Goal: Information Seeking & Learning: Learn about a topic

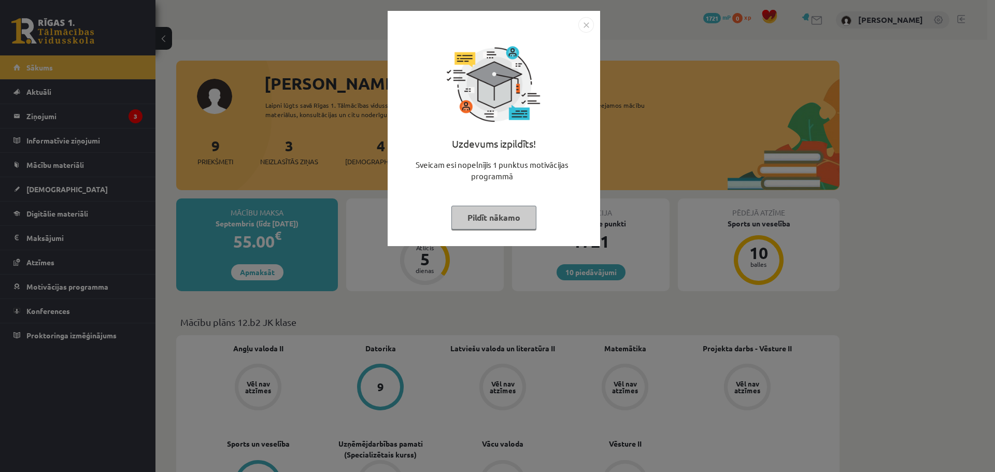
click at [590, 20] on img "Close" at bounding box center [586, 25] width 16 height 16
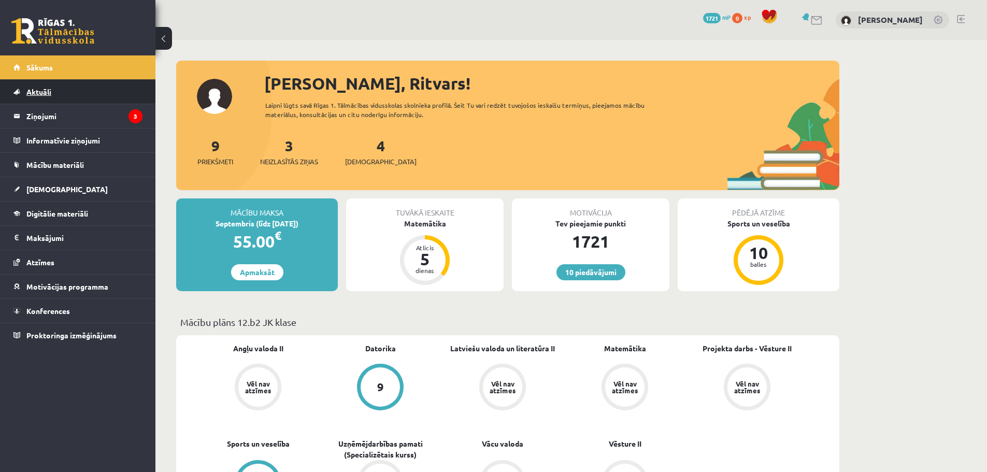
click at [51, 92] on span "Aktuāli" at bounding box center [38, 91] width 25 height 9
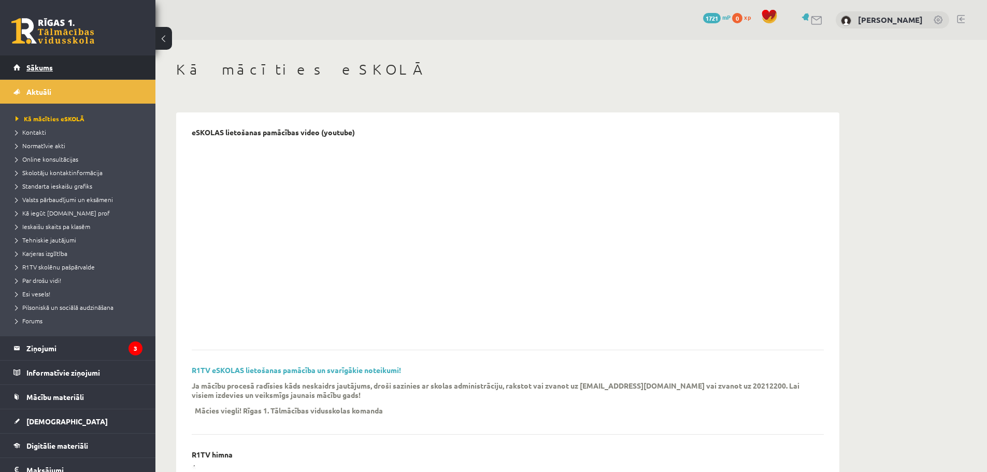
click at [61, 67] on link "Sākums" at bounding box center [77, 67] width 129 height 24
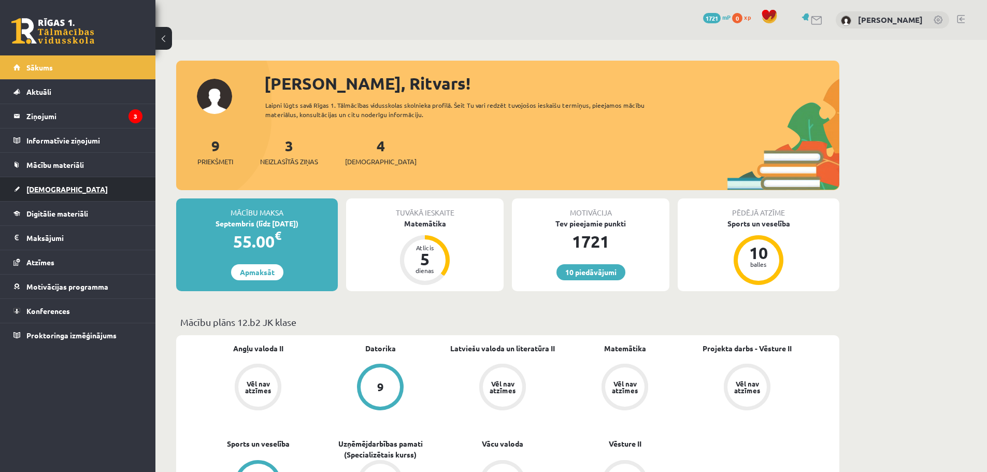
click at [56, 184] on link "[DEMOGRAPHIC_DATA]" at bounding box center [77, 189] width 129 height 24
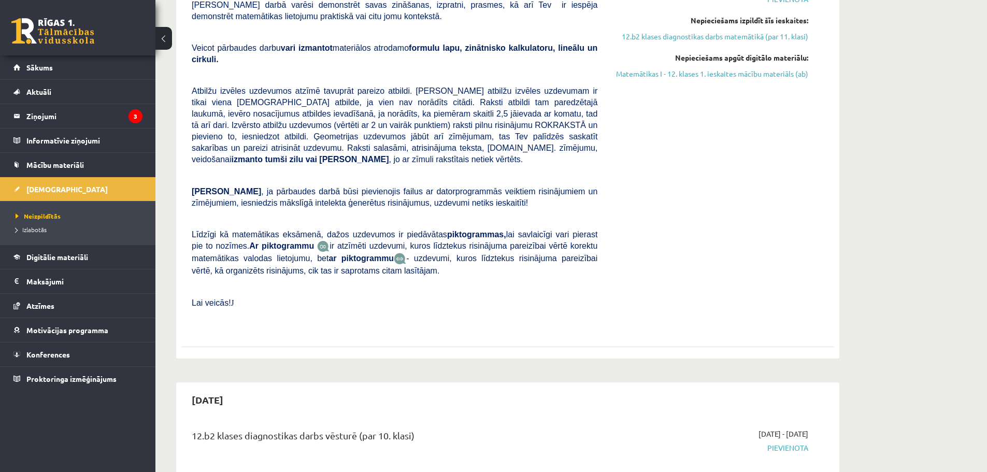
scroll to position [52, 0]
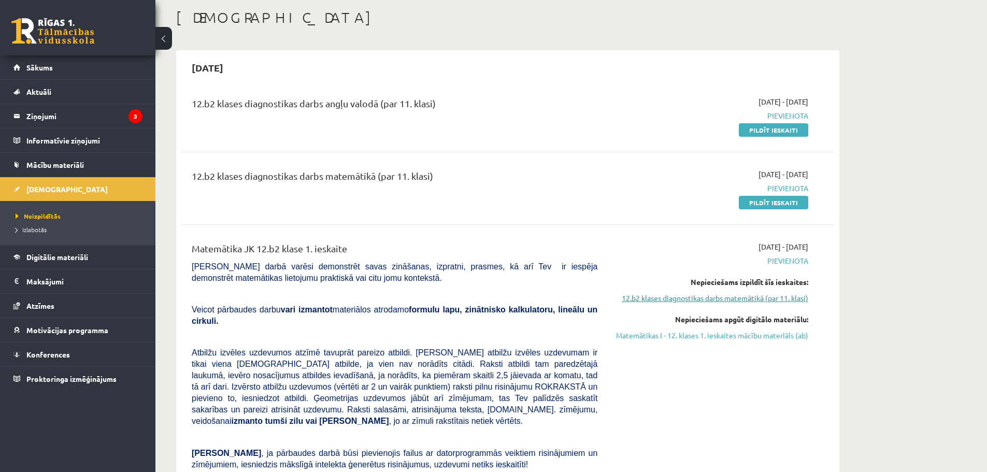
click at [758, 299] on link "12.b2 klases diagnostikas darbs matemātikā (par 11. klasi)" at bounding box center [710, 298] width 195 height 11
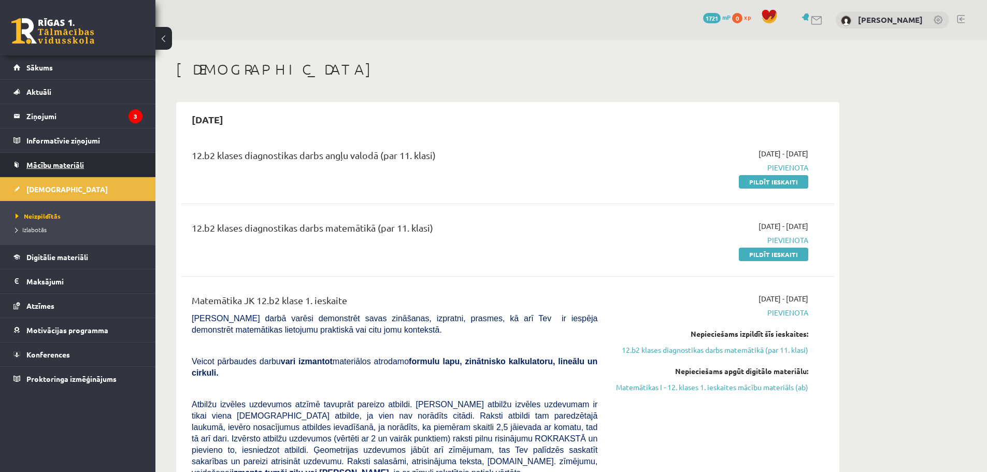
click at [34, 163] on span "Mācību materiāli" at bounding box center [54, 164] width 57 height 9
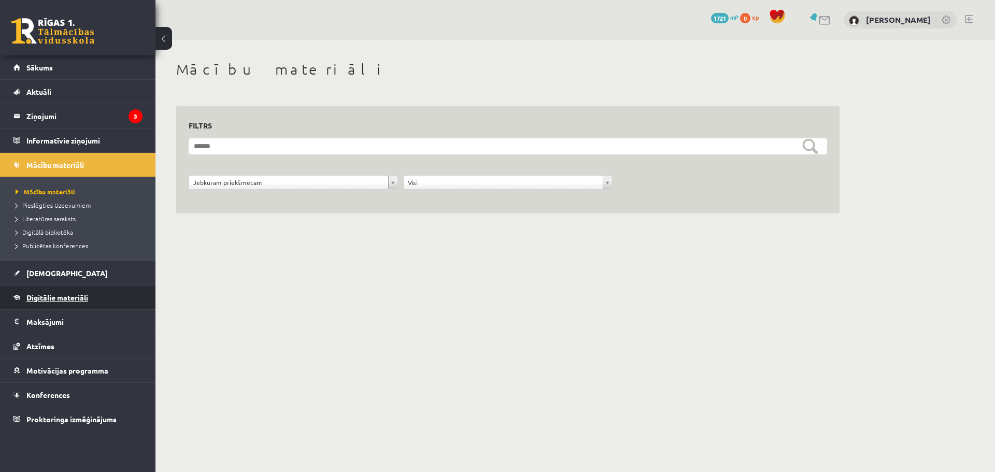
click at [61, 299] on span "Digitālie materiāli" at bounding box center [57, 297] width 62 height 9
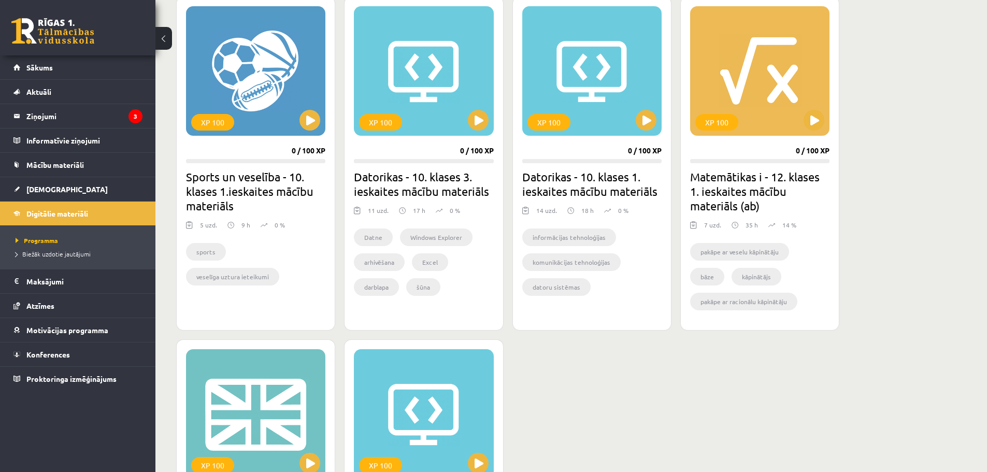
scroll to position [570, 0]
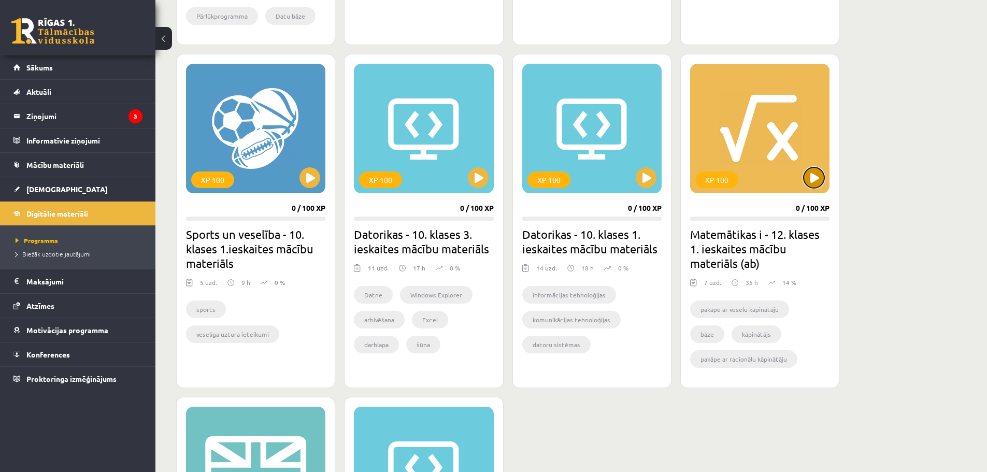
click at [809, 178] on button at bounding box center [813, 177] width 21 height 21
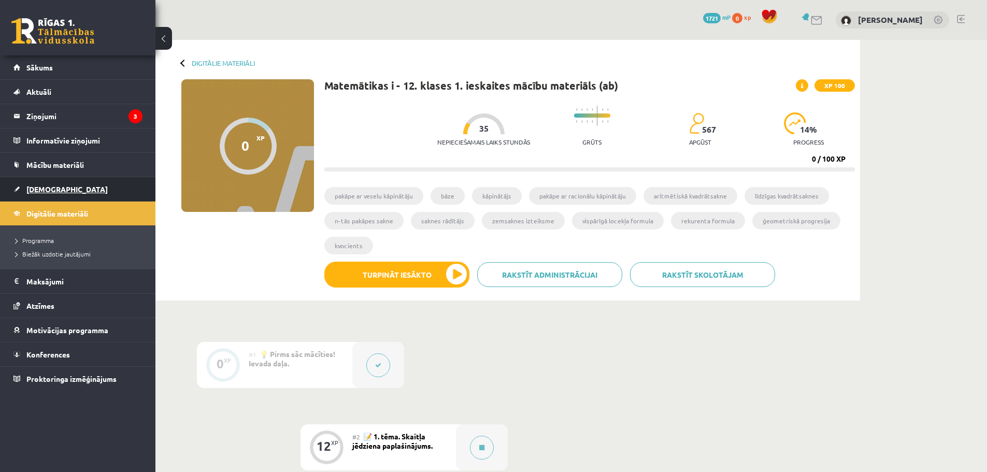
click at [52, 180] on link "[DEMOGRAPHIC_DATA]" at bounding box center [77, 189] width 129 height 24
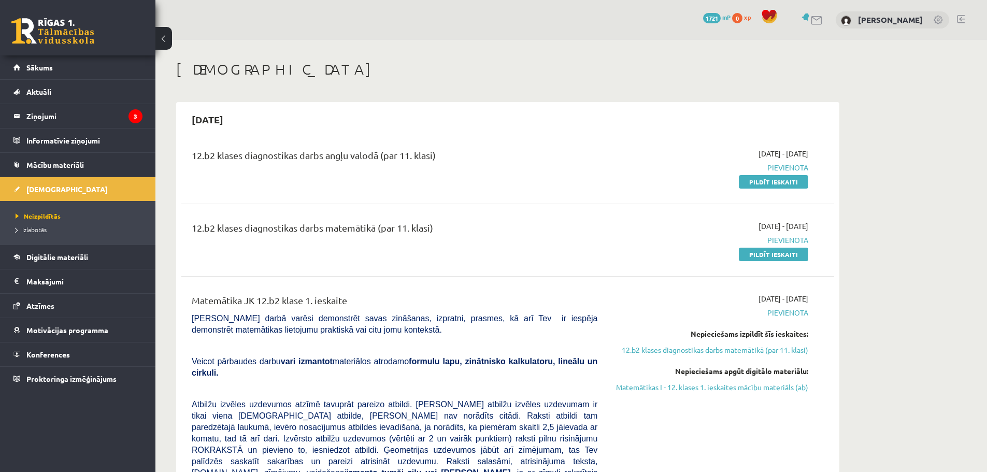
drag, startPoint x: 831, startPoint y: 232, endPoint x: 863, endPoint y: 186, distance: 55.8
click at [799, 165] on span "Pievienota" at bounding box center [710, 167] width 195 height 11
click at [774, 179] on link "Pildīt ieskaiti" at bounding box center [773, 181] width 69 height 13
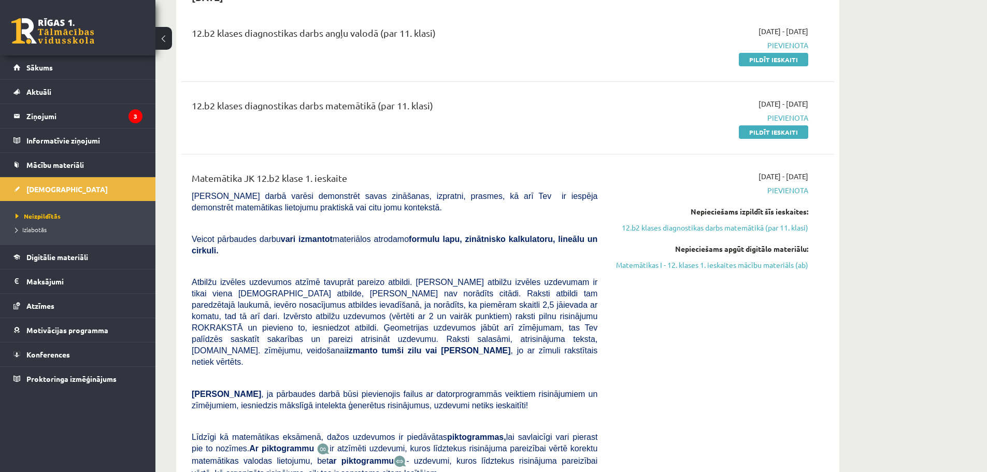
scroll to position [104, 0]
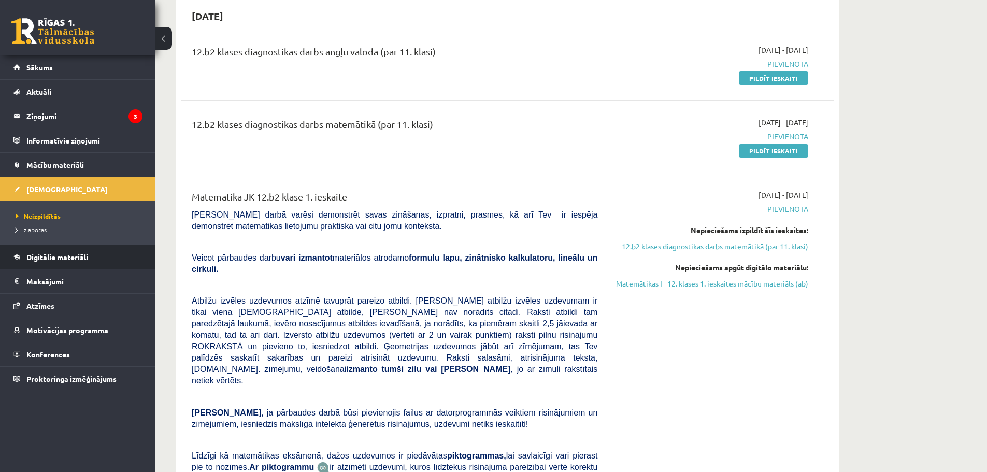
click at [60, 264] on link "Digitālie materiāli" at bounding box center [77, 257] width 129 height 24
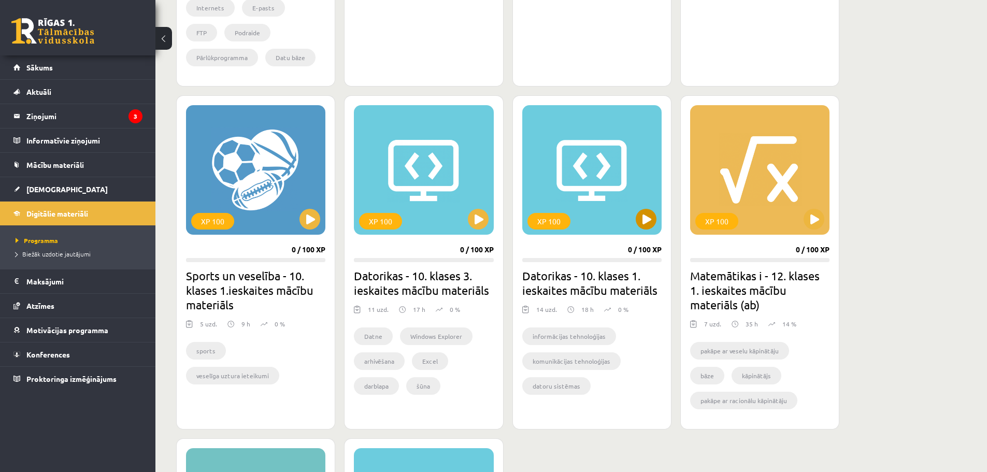
scroll to position [622, 0]
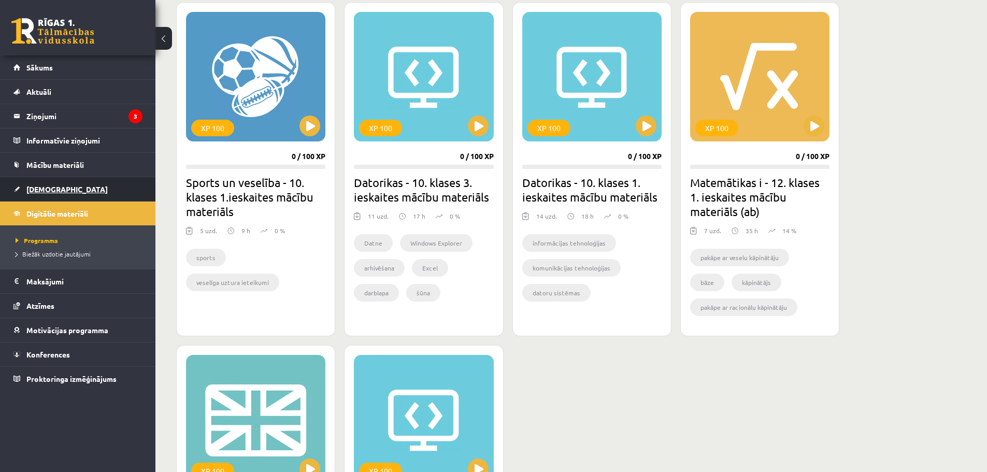
click at [79, 189] on link "[DEMOGRAPHIC_DATA]" at bounding box center [77, 189] width 129 height 24
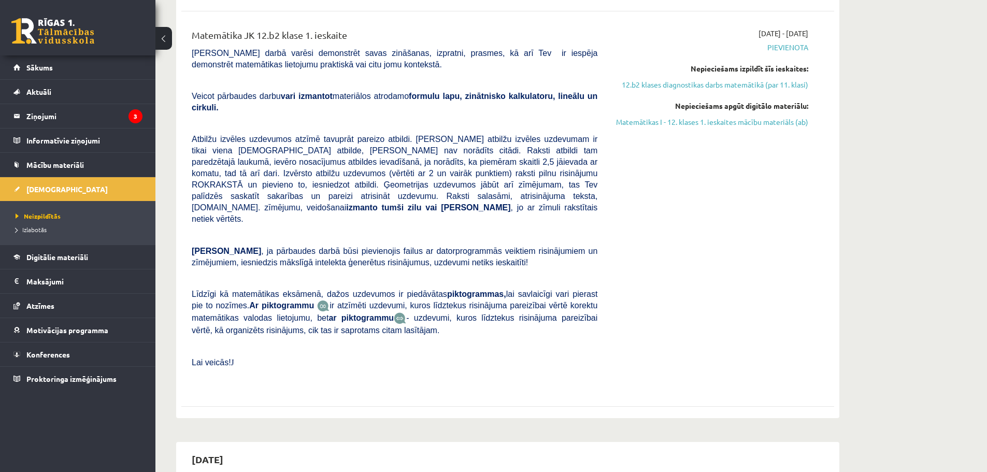
scroll to position [311, 0]
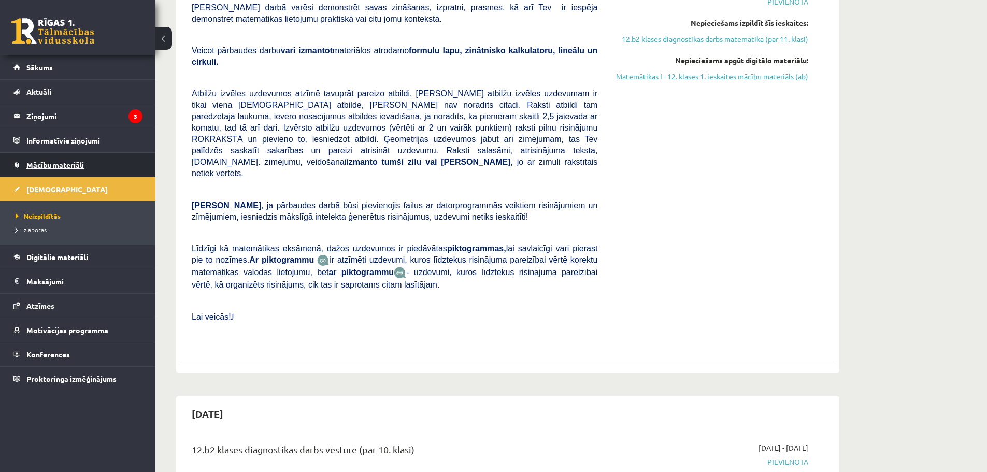
click at [74, 168] on span "Mācību materiāli" at bounding box center [54, 164] width 57 height 9
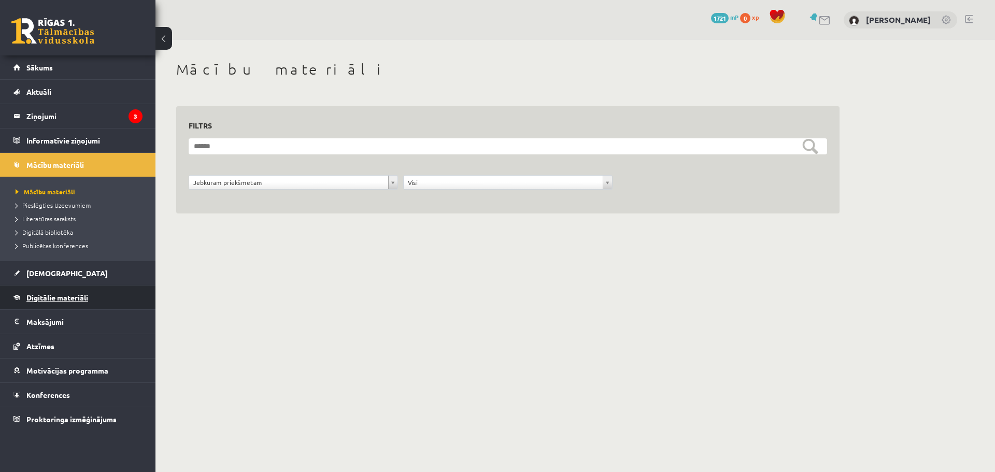
click at [74, 295] on span "Digitālie materiāli" at bounding box center [57, 297] width 62 height 9
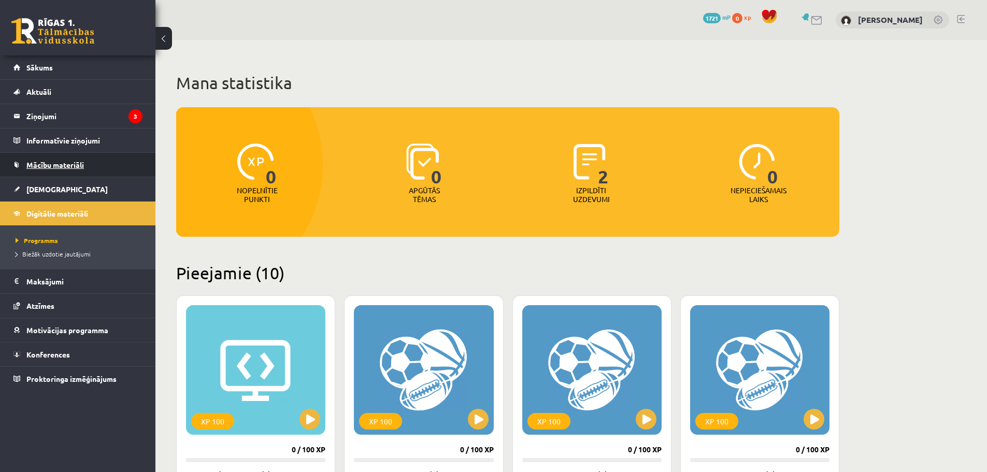
click at [70, 173] on link "Mācību materiāli" at bounding box center [77, 165] width 129 height 24
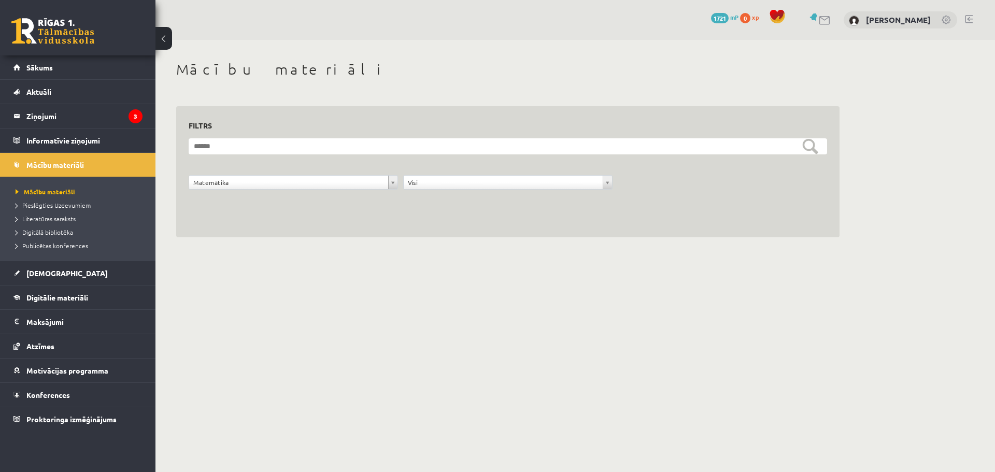
click at [257, 135] on div "**********" at bounding box center [508, 160] width 638 height 83
click at [43, 279] on link "[DEMOGRAPHIC_DATA]" at bounding box center [77, 273] width 129 height 24
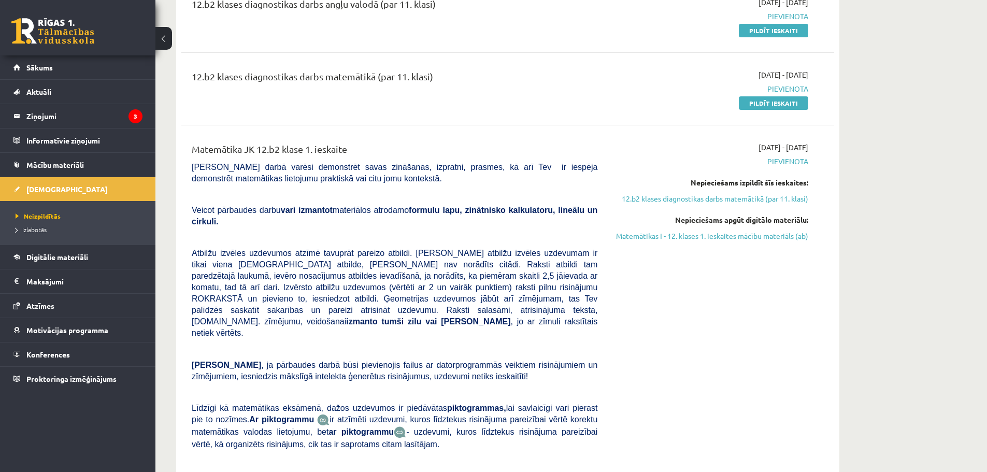
scroll to position [52, 0]
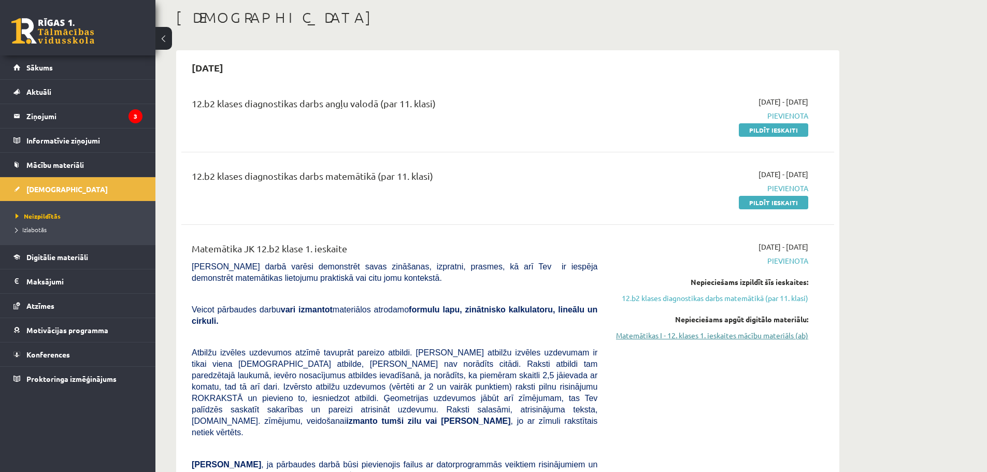
click at [741, 340] on link "Matemātikas I - 12. klases 1. ieskaites mācību materiāls (ab)" at bounding box center [710, 335] width 195 height 11
click at [49, 168] on span "Mācību materiāli" at bounding box center [54, 164] width 57 height 9
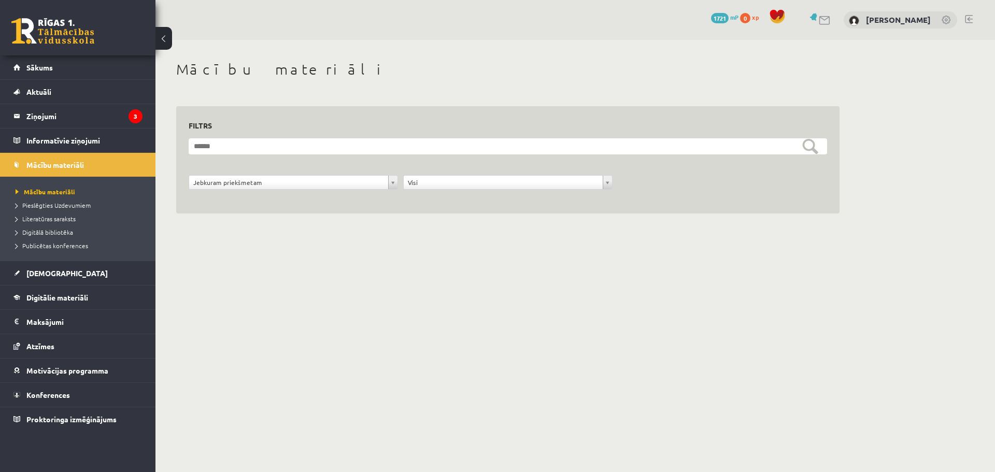
click at [835, 214] on div "**********" at bounding box center [507, 149] width 704 height 218
click at [50, 291] on link "Digitālie materiāli" at bounding box center [77, 297] width 129 height 24
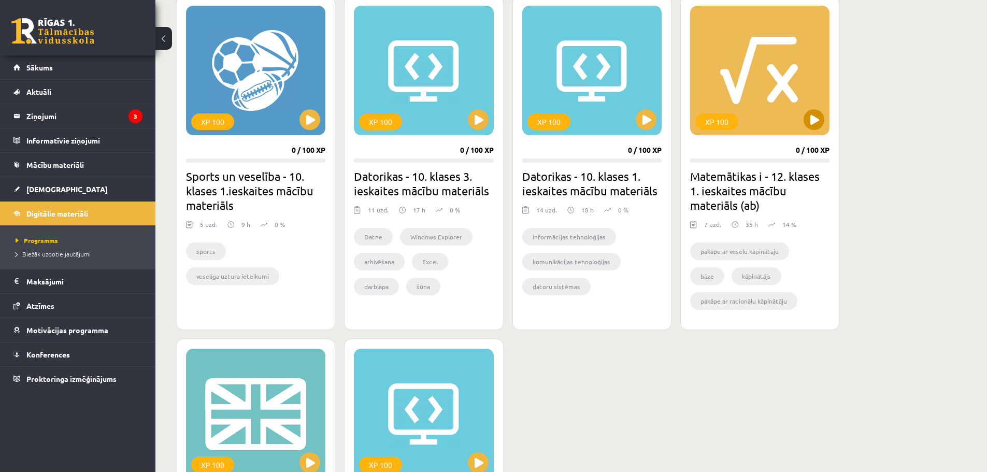
scroll to position [570, 0]
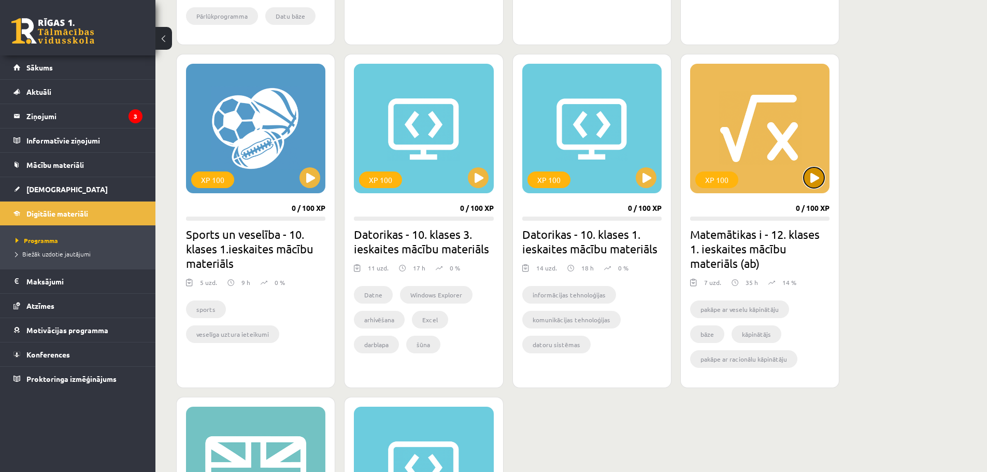
click at [816, 174] on button at bounding box center [813, 177] width 21 height 21
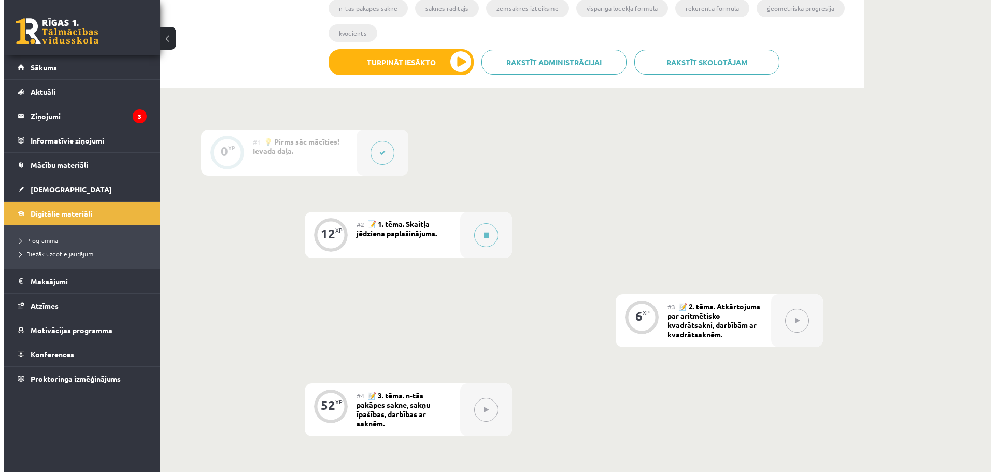
scroll to position [155, 0]
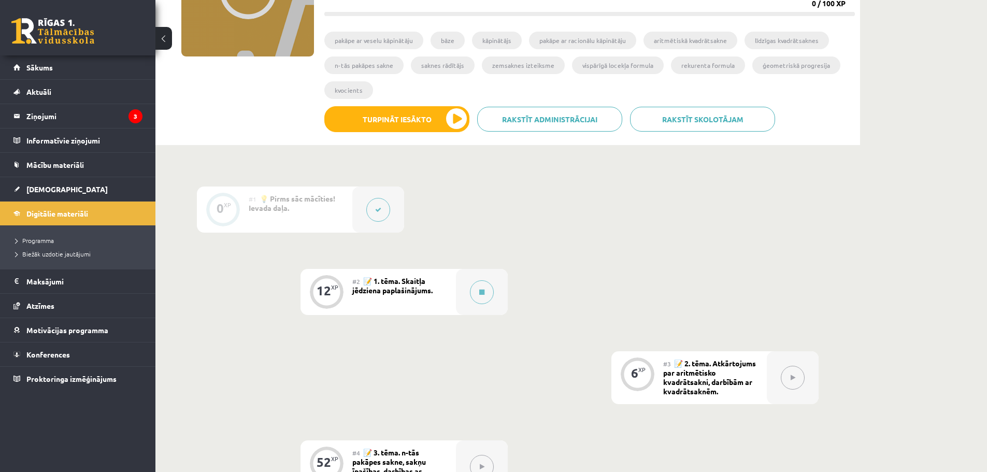
click at [374, 277] on span "📝 1. tēma. Skaitļa jēdziena paplašinājums." at bounding box center [392, 285] width 80 height 19
click at [484, 287] on button at bounding box center [482, 292] width 24 height 24
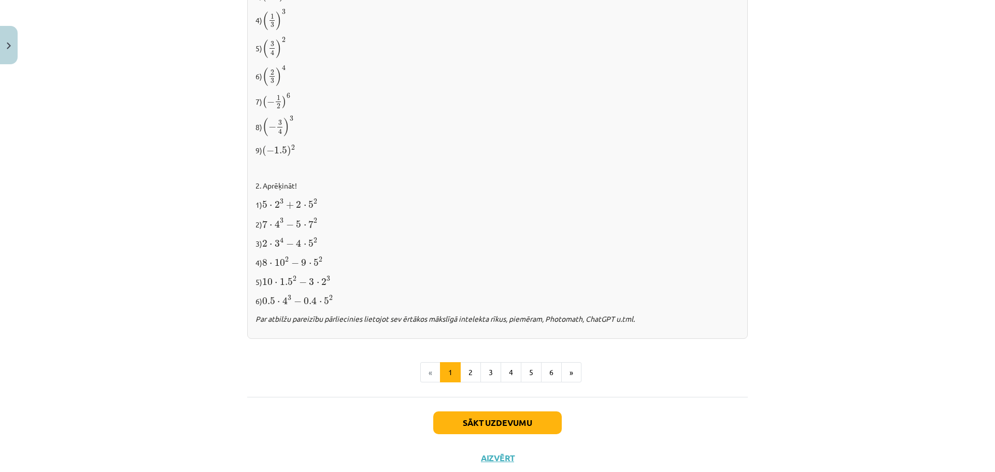
scroll to position [948, 0]
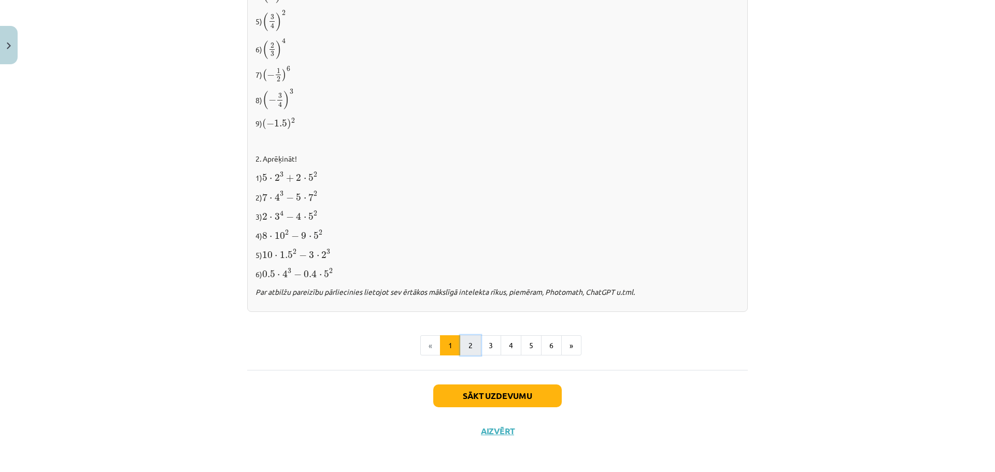
click at [465, 345] on button "2" at bounding box center [470, 345] width 21 height 21
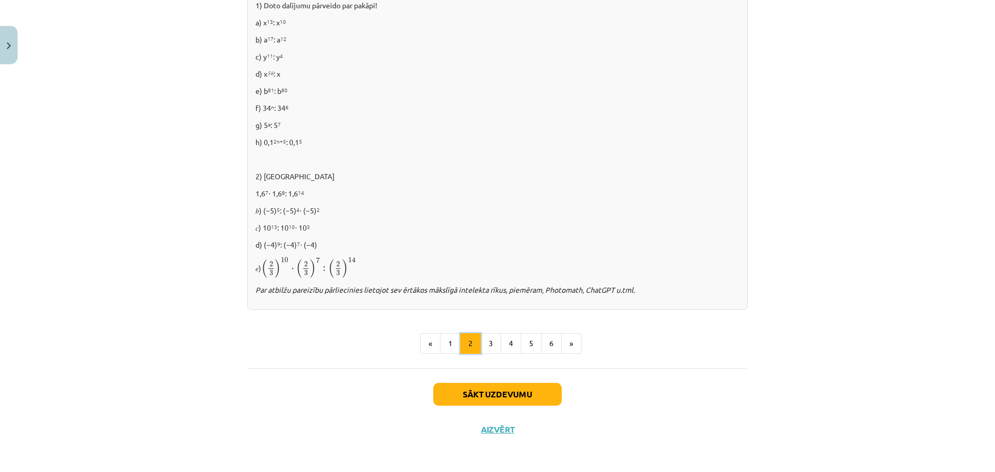
scroll to position [524, 0]
click at [491, 344] on button "3" at bounding box center [490, 343] width 21 height 21
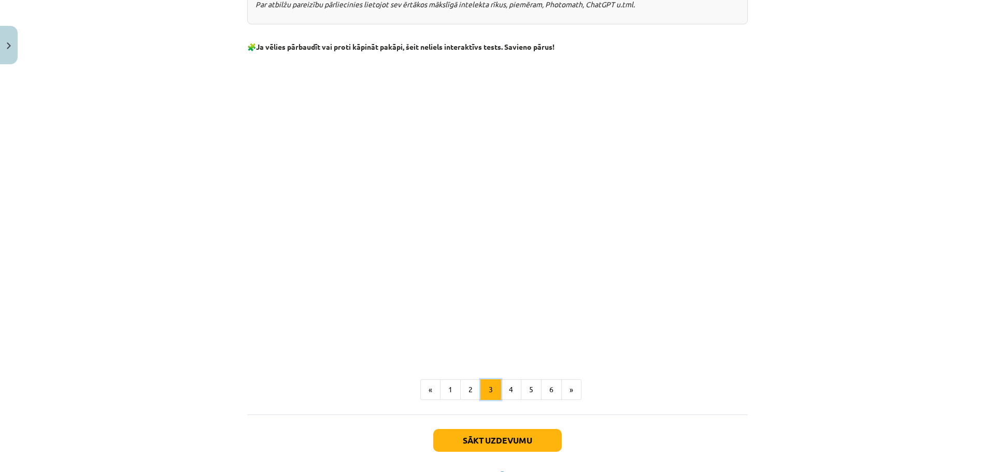
scroll to position [837, 0]
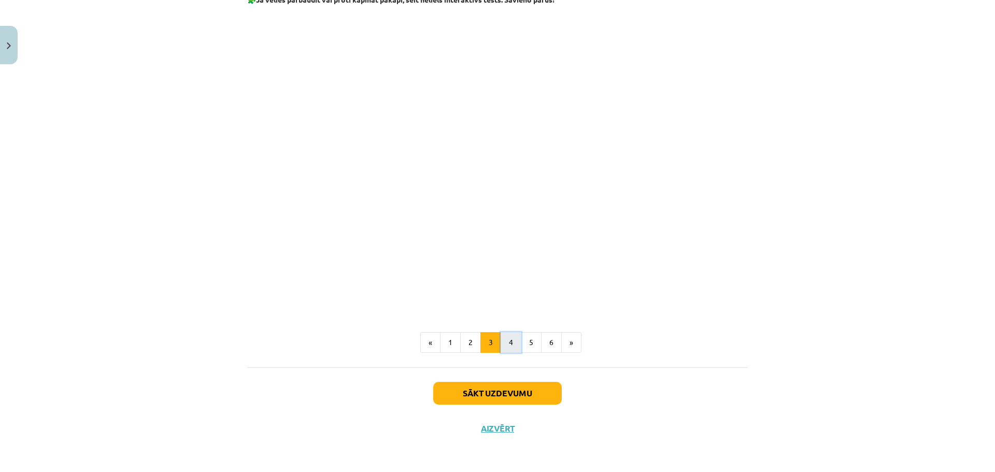
click at [502, 340] on button "4" at bounding box center [510, 342] width 21 height 21
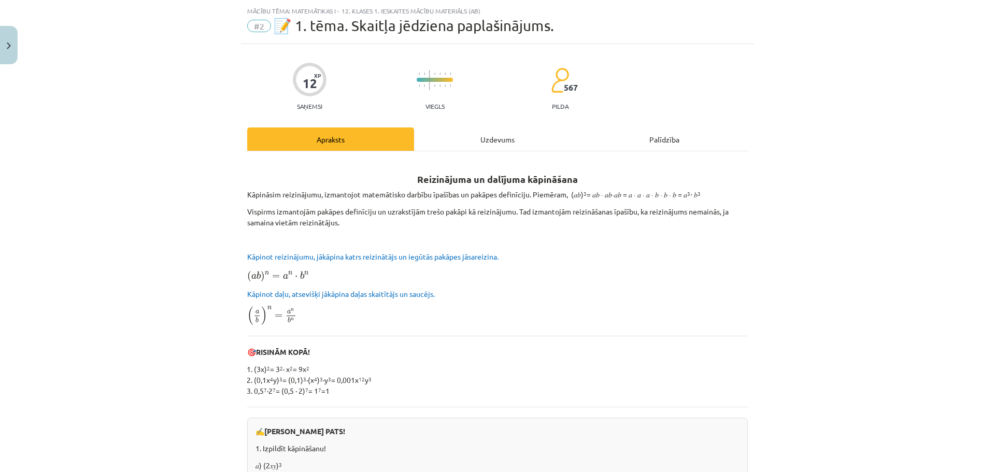
scroll to position [0, 0]
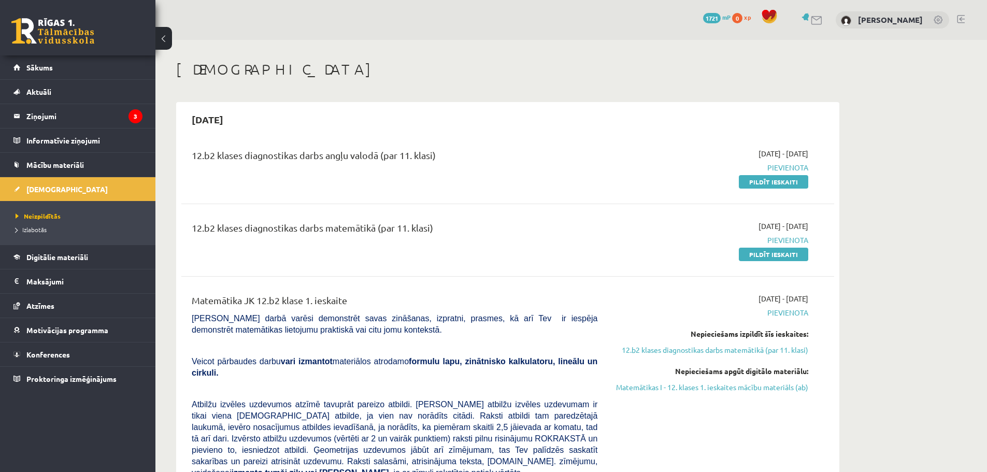
drag, startPoint x: 752, startPoint y: 255, endPoint x: 588, endPoint y: 38, distance: 271.5
click at [752, 255] on link "Pildīt ieskaiti" at bounding box center [773, 254] width 69 height 13
click at [32, 158] on link "Mācību materiāli" at bounding box center [77, 165] width 129 height 24
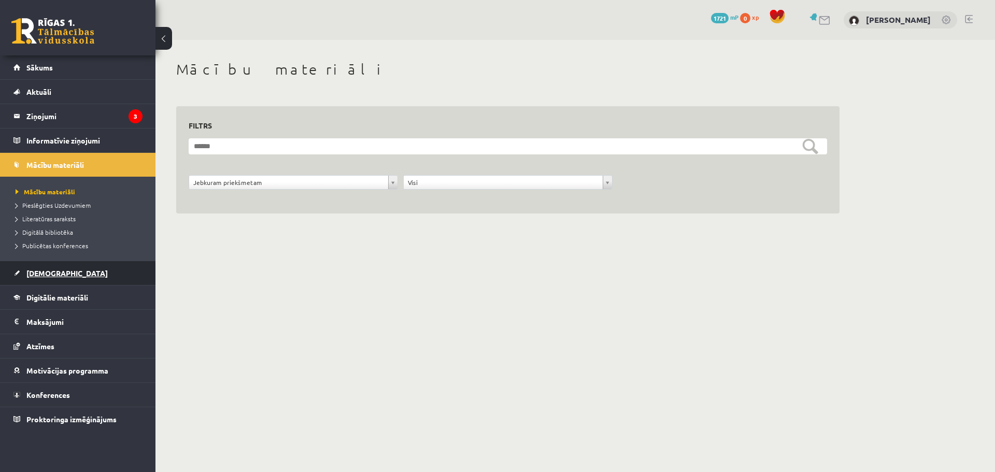
click at [76, 280] on link "[DEMOGRAPHIC_DATA]" at bounding box center [77, 273] width 129 height 24
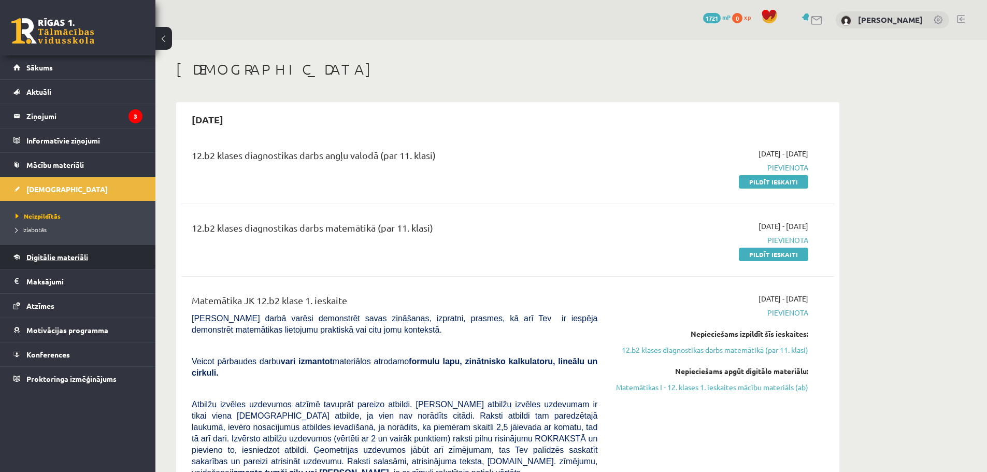
click at [73, 257] on span "Digitālie materiāli" at bounding box center [57, 256] width 62 height 9
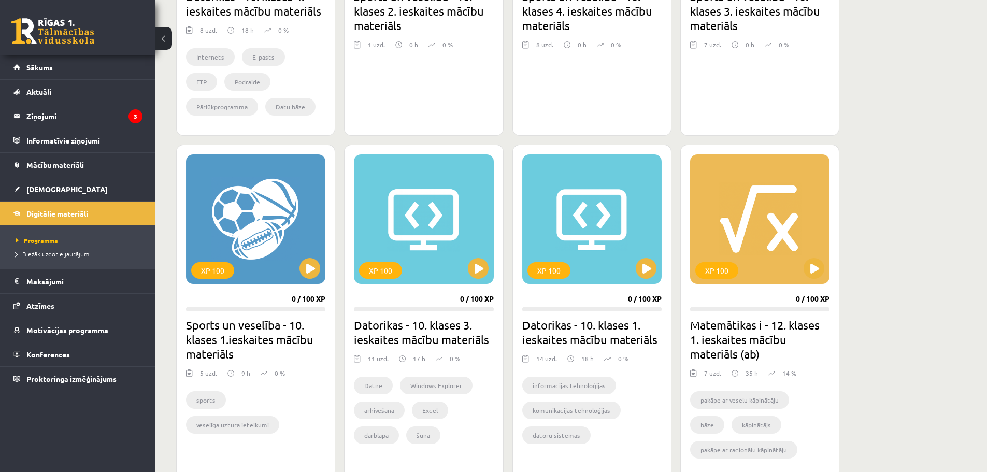
scroll to position [673, 0]
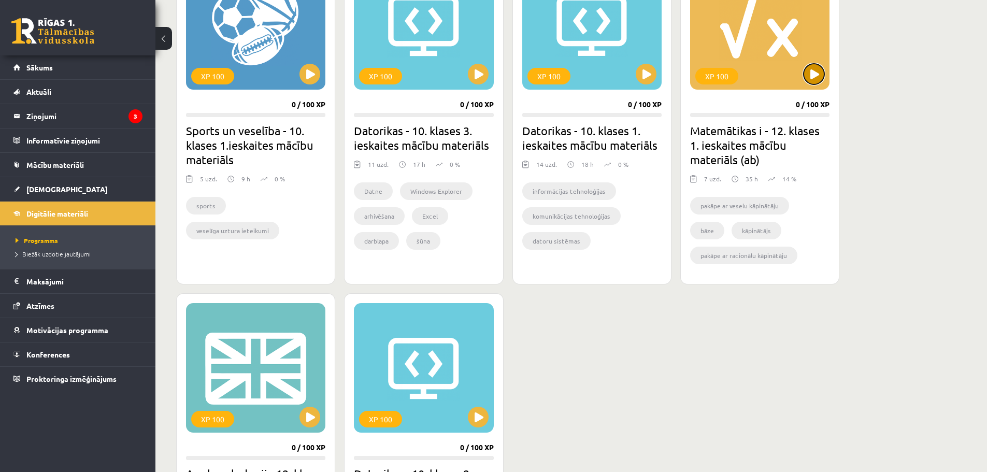
click at [816, 76] on button at bounding box center [813, 74] width 21 height 21
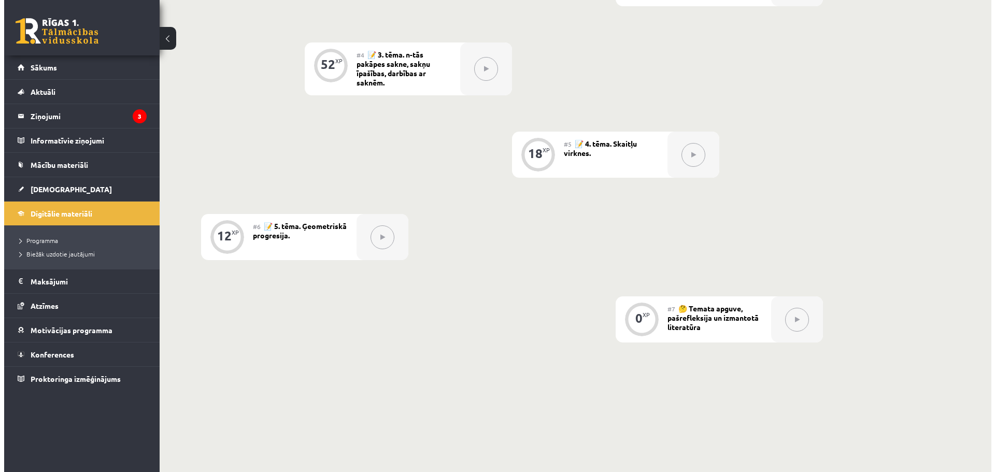
scroll to position [346, 0]
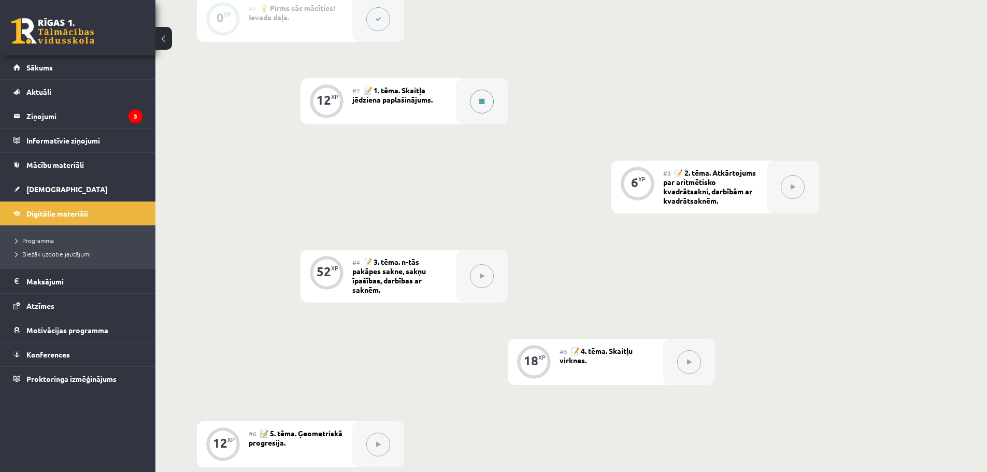
click at [476, 110] on button at bounding box center [482, 102] width 24 height 24
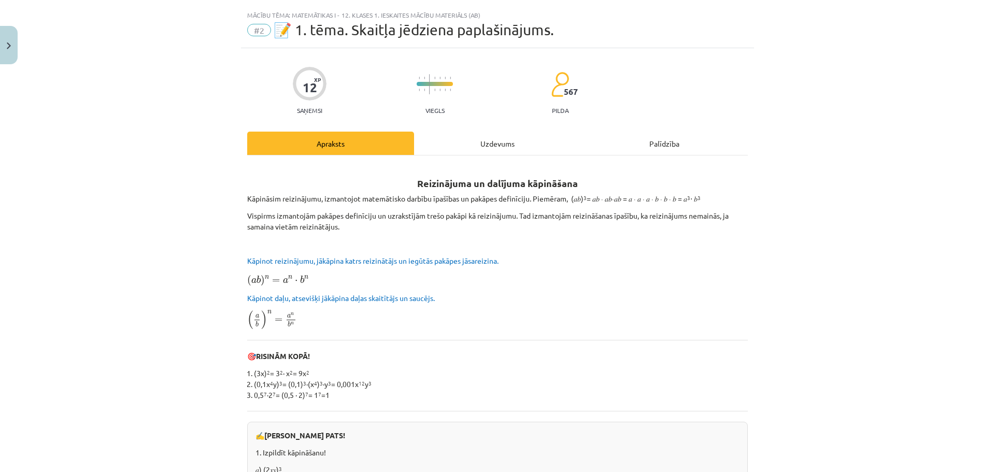
scroll to position [0, 0]
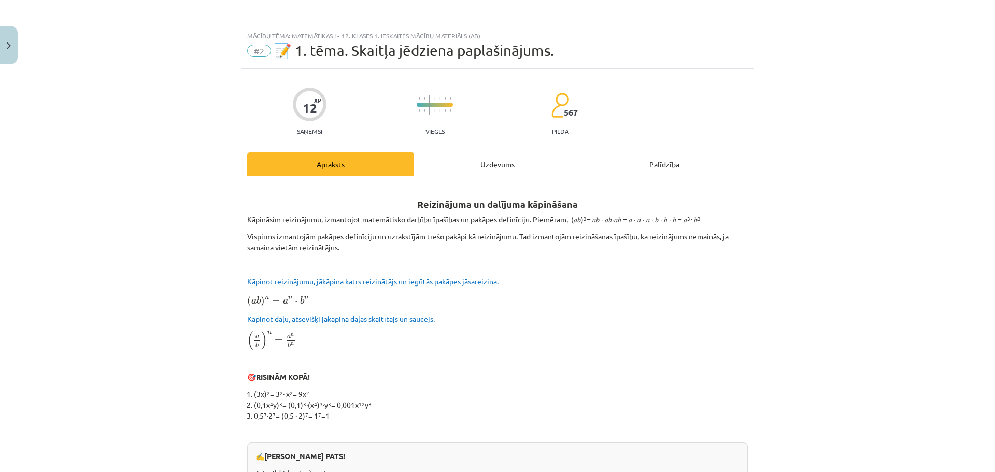
click at [494, 174] on div "Uzdevums" at bounding box center [497, 163] width 167 height 23
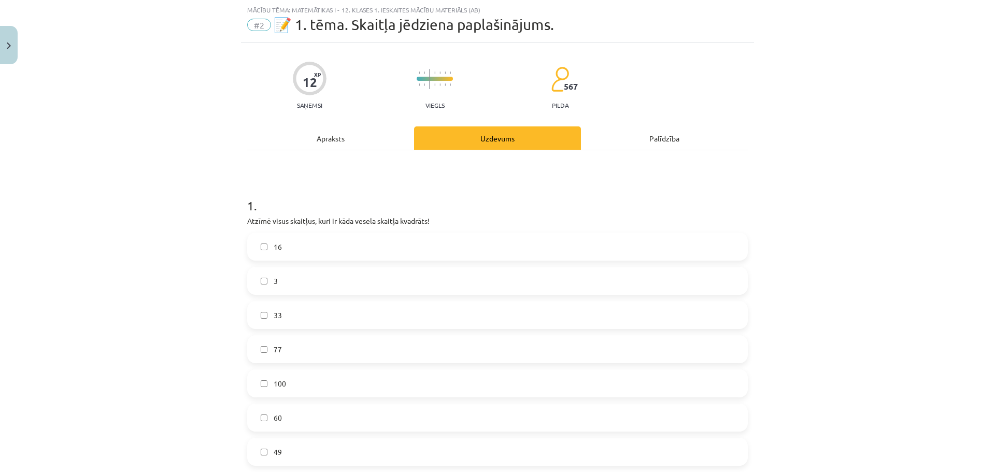
click at [685, 129] on div "Palīdzība" at bounding box center [664, 137] width 167 height 23
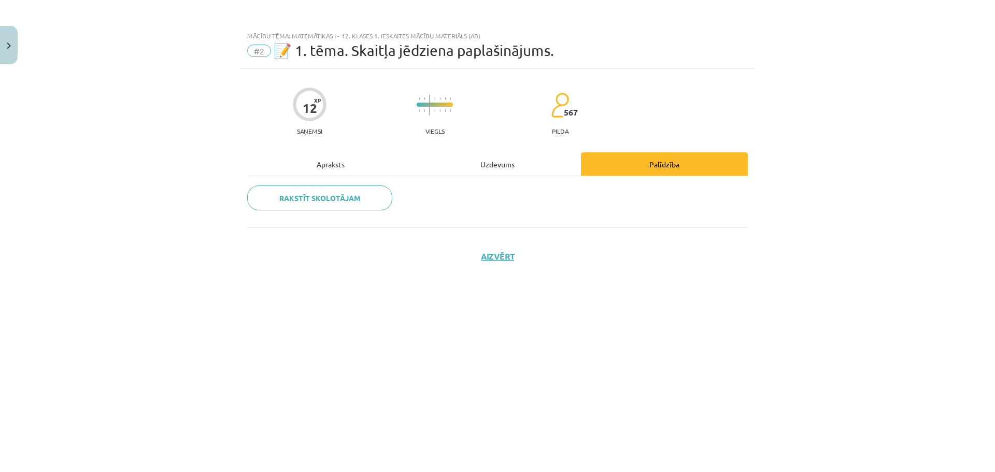
scroll to position [0, 0]
click at [516, 164] on div "Uzdevums" at bounding box center [497, 163] width 167 height 23
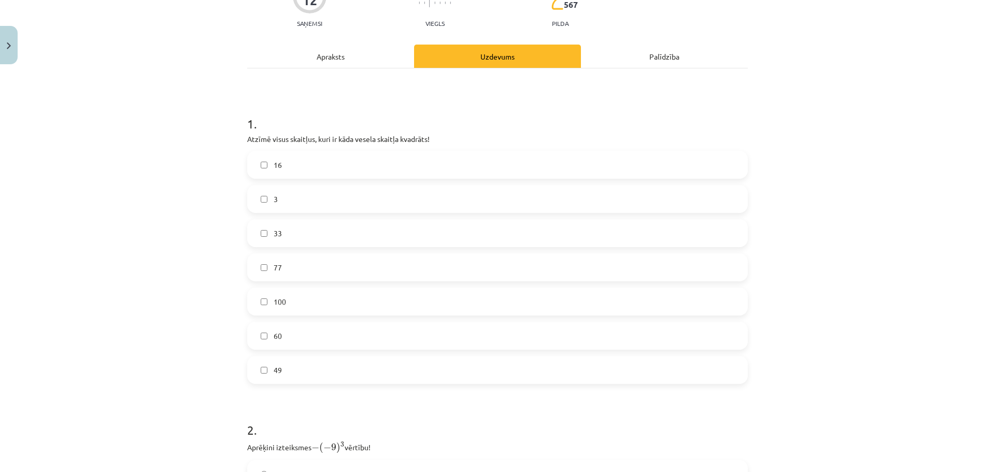
scroll to position [107, 0]
